Goal: Use online tool/utility: Utilize a website feature to perform a specific function

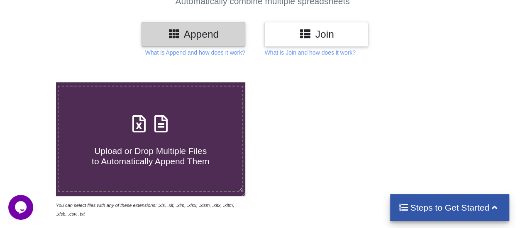
scroll to position [86, 0]
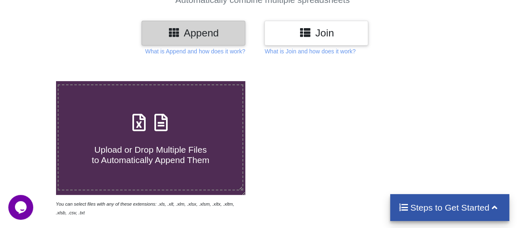
click at [189, 147] on span "Upload or Drop Multiple Files to Automatically Append Them" at bounding box center [150, 155] width 117 height 20
click at [34, 81] on input "Upload or Drop Multiple Files to Automatically Append Them" at bounding box center [34, 81] width 0 height 0
type input "C:\fakepath\agra.xlsx"
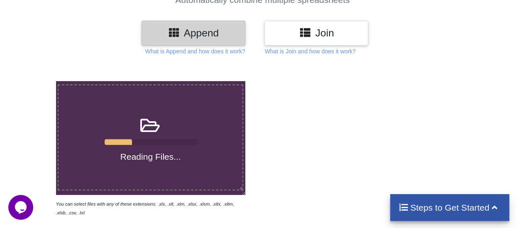
click at [315, 31] on h3 "Join" at bounding box center [315, 33] width 91 height 12
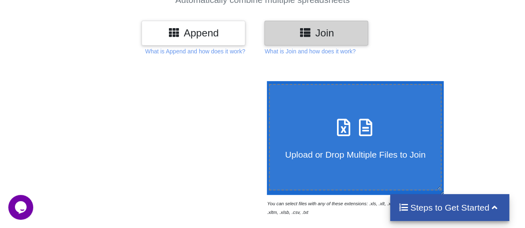
click at [359, 160] on span "Upload or Drop Multiple Files to Join" at bounding box center [355, 155] width 140 height 10
click at [265, 81] on input "Upload or Drop Multiple Files to Join" at bounding box center [265, 81] width 0 height 0
click at [310, 51] on p "What is Join and how does it work?" at bounding box center [309, 51] width 91 height 8
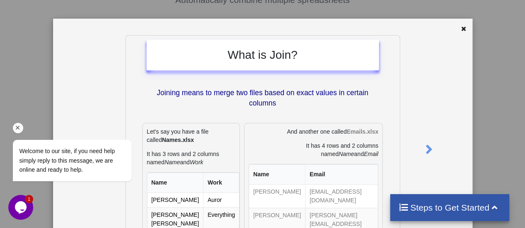
click at [93, 150] on span "Welcome to our site, if you need help simply reply to this message, we are onli…" at bounding box center [66, 160] width 95 height 25
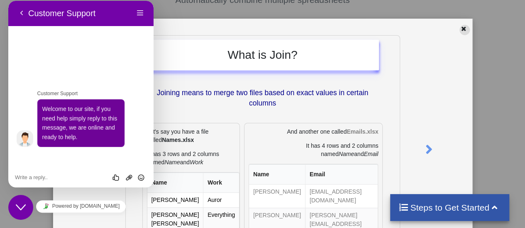
click at [460, 31] on icon at bounding box center [463, 28] width 7 height 6
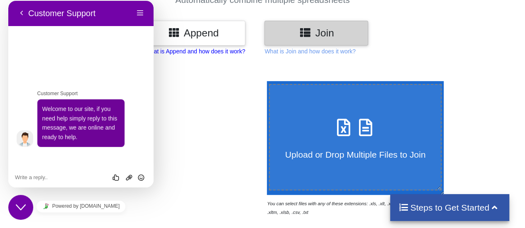
click at [219, 52] on p "What is Append and how does it work?" at bounding box center [195, 51] width 100 height 8
click at [205, 30] on h3 "Append" at bounding box center [193, 33] width 91 height 12
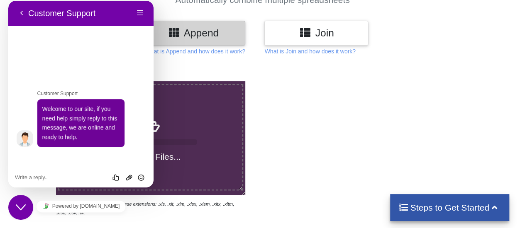
click at [167, 154] on h4 "Reading Files..." at bounding box center [150, 157] width 184 height 10
click at [34, 81] on input "Reading Files..." at bounding box center [34, 81] width 0 height 0
type input "C:\fakepath\agra.xlsx"
click at [289, 107] on div at bounding box center [374, 149] width 224 height 136
click at [15, 205] on div "Close Chat This icon closes the chat window." at bounding box center [20, 208] width 25 height 10
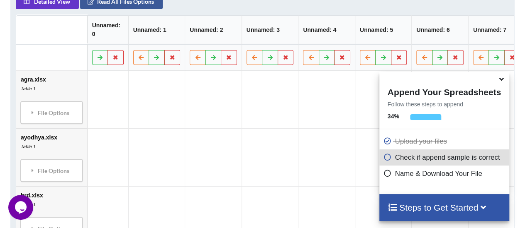
scroll to position [465, 0]
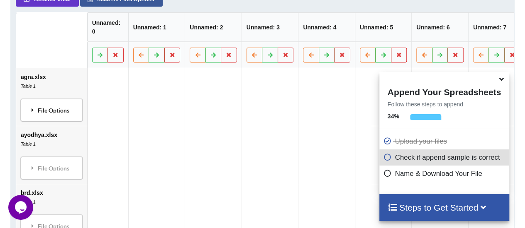
click at [41, 112] on div "File Options" at bounding box center [51, 110] width 57 height 17
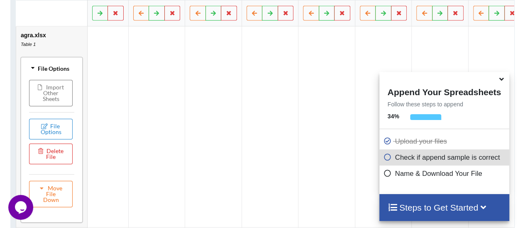
scroll to position [507, 0]
click at [42, 71] on div "File Options" at bounding box center [51, 68] width 57 height 17
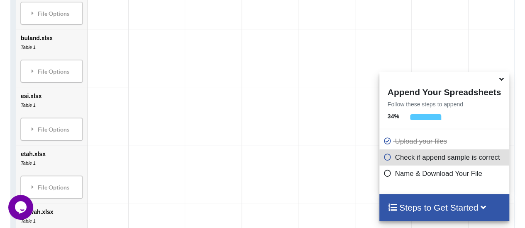
scroll to position [680, 0]
click at [385, 159] on icon at bounding box center [387, 156] width 8 height 7
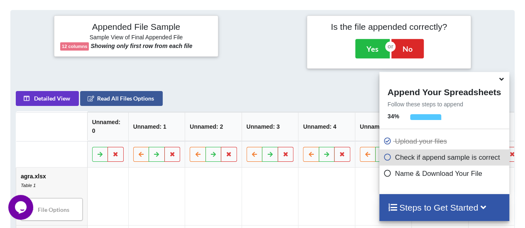
scroll to position [366, 0]
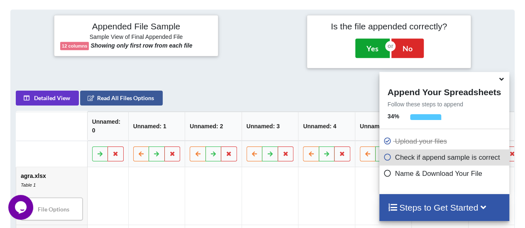
click at [366, 45] on button "Yes" at bounding box center [372, 48] width 34 height 19
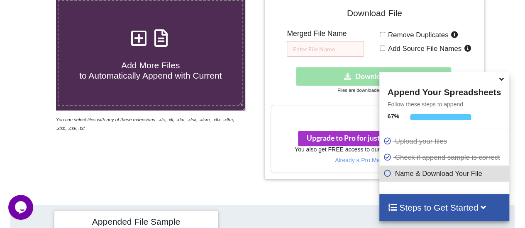
scroll to position [167, 0]
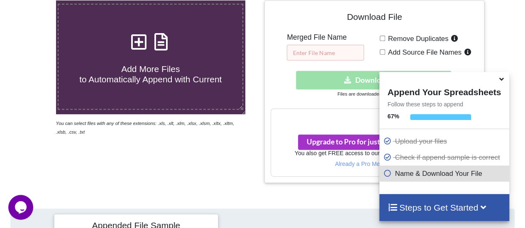
click at [339, 53] on input "text" at bounding box center [325, 53] width 77 height 16
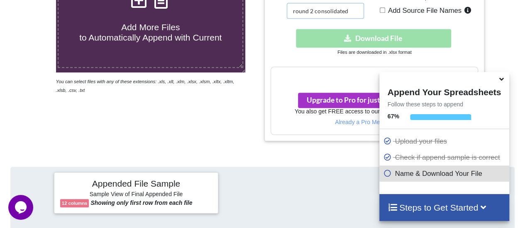
scroll to position [207, 0]
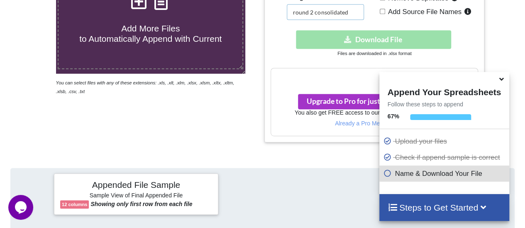
type input "round 2 consolidated"
click at [381, 10] on input "Add Source File Names" at bounding box center [381, 11] width 5 height 5
checkbox input "true"
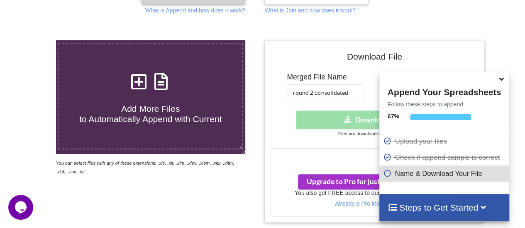
scroll to position [126, 0]
